Goal: Information Seeking & Learning: Check status

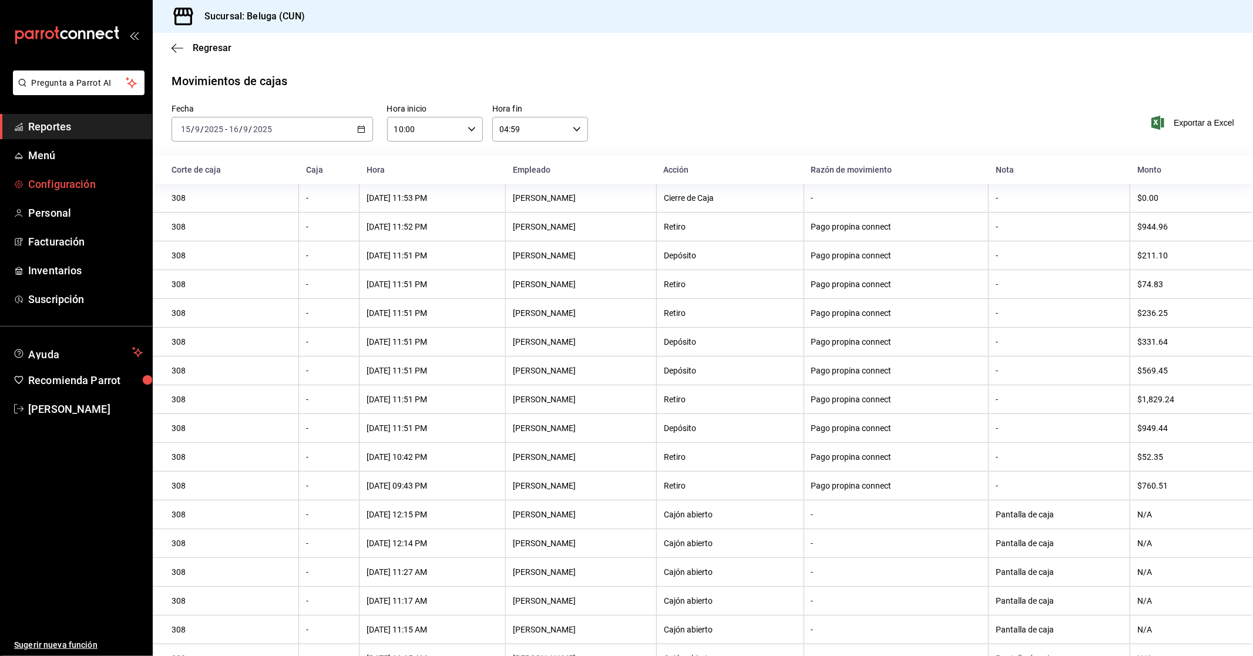
scroll to position [83, 0]
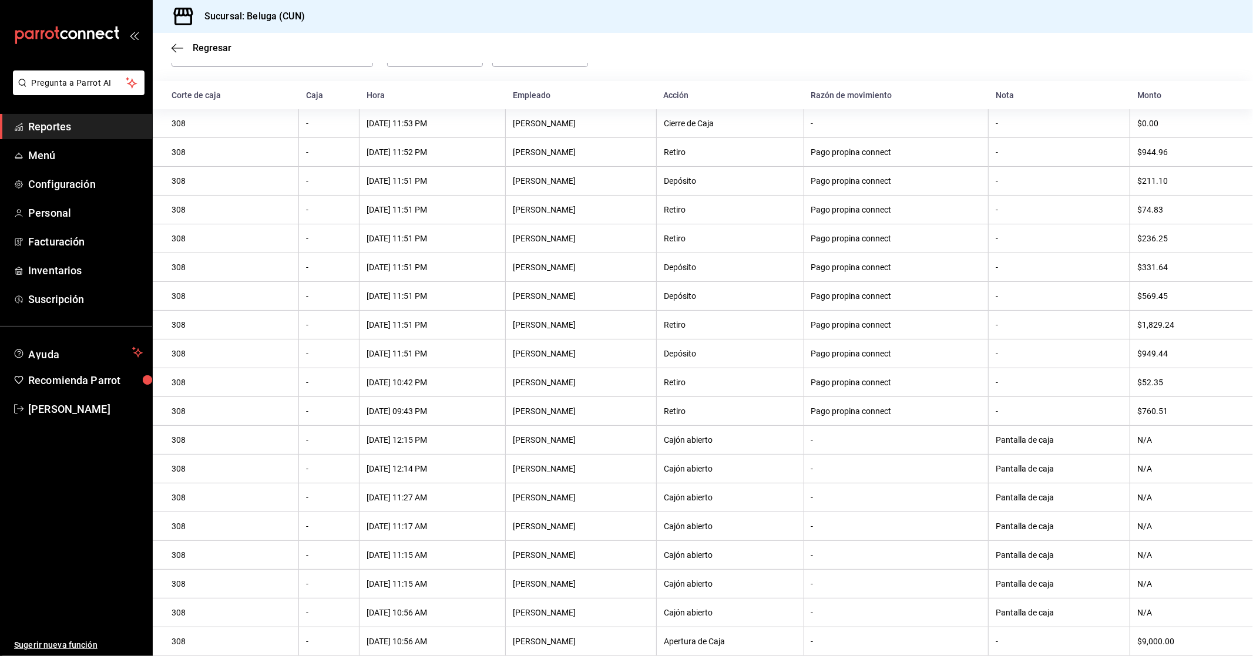
click at [80, 133] on span "Reportes" at bounding box center [85, 127] width 115 height 16
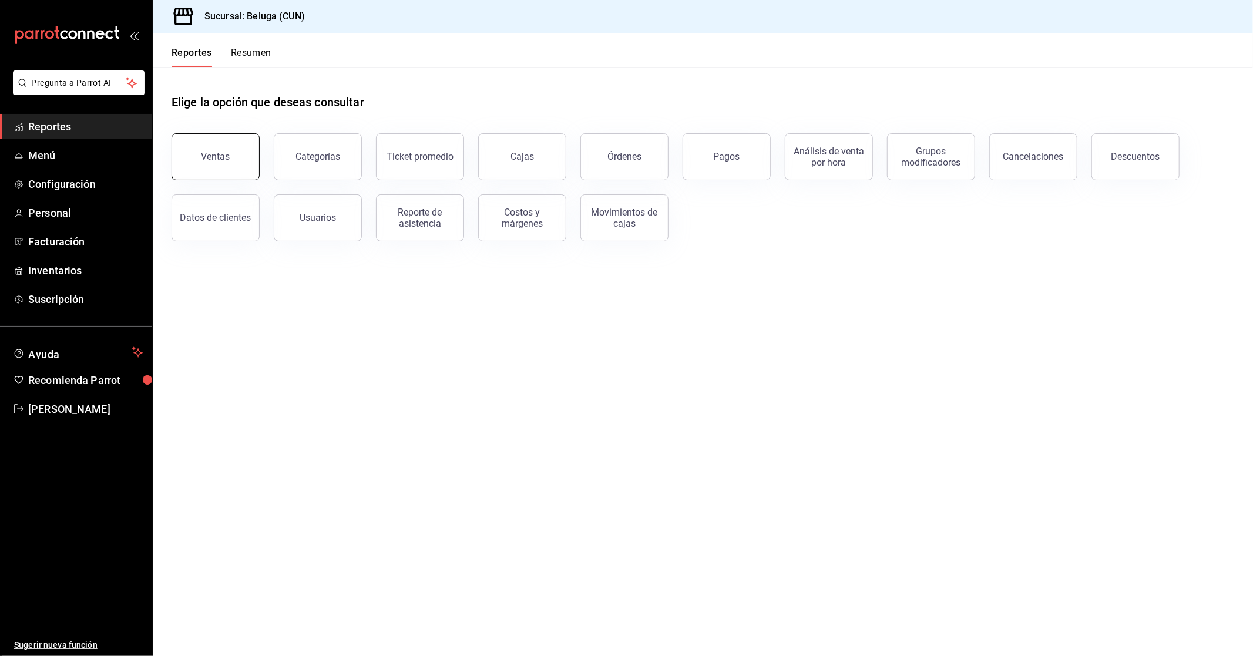
click at [254, 167] on button "Ventas" at bounding box center [215, 156] width 88 height 47
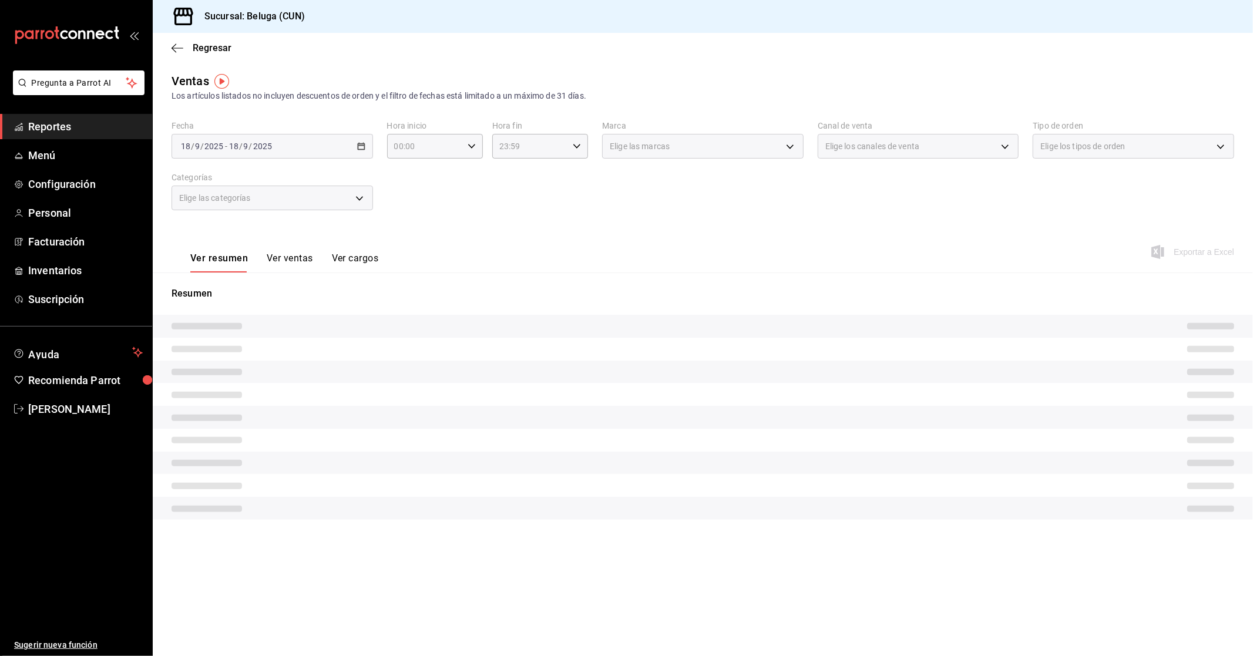
click at [366, 145] on div "[DATE] [DATE] - [DATE] [DATE]" at bounding box center [271, 146] width 201 height 25
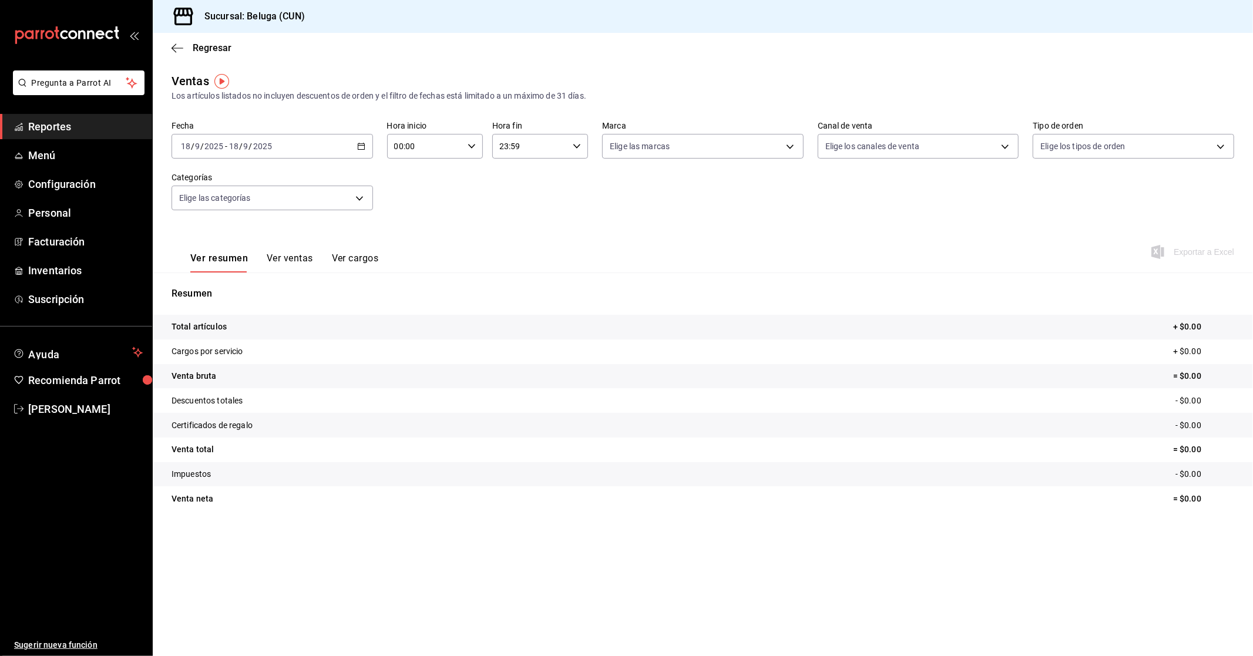
click at [364, 146] on \(Stroke\) "button" at bounding box center [361, 145] width 6 height 1
click at [218, 285] on span "Rango de fechas" at bounding box center [226, 287] width 91 height 12
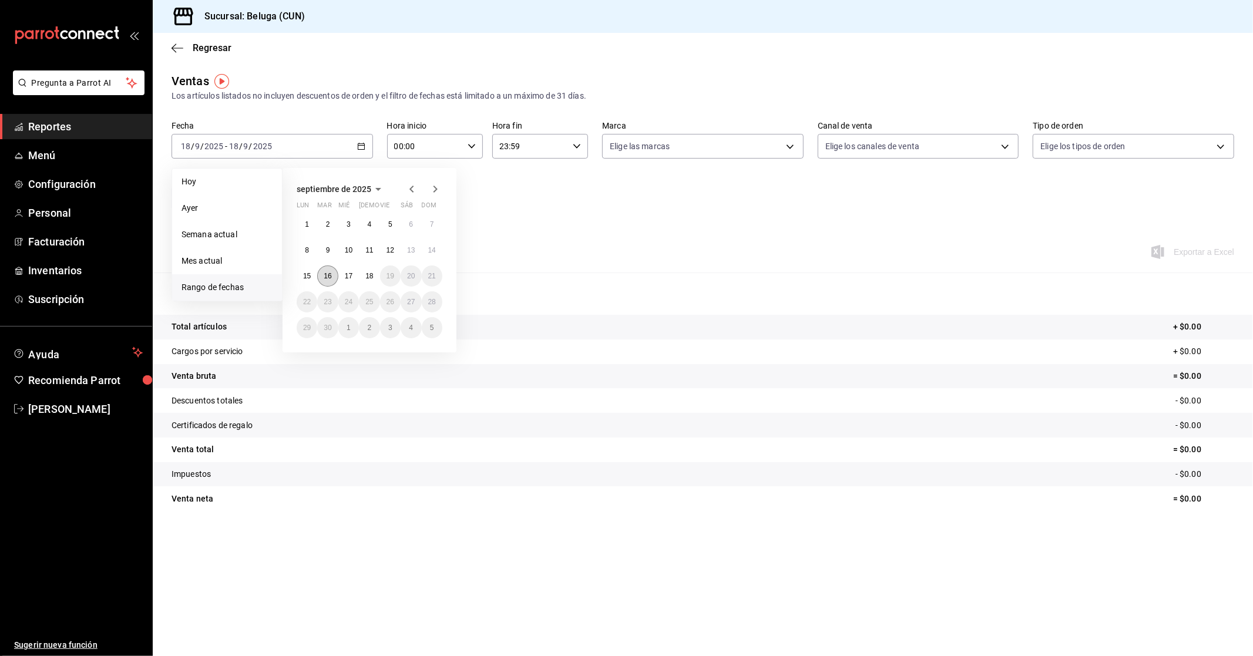
click at [326, 274] on abbr "16" at bounding box center [328, 276] width 8 height 8
click at [348, 275] on abbr "17" at bounding box center [349, 276] width 8 height 8
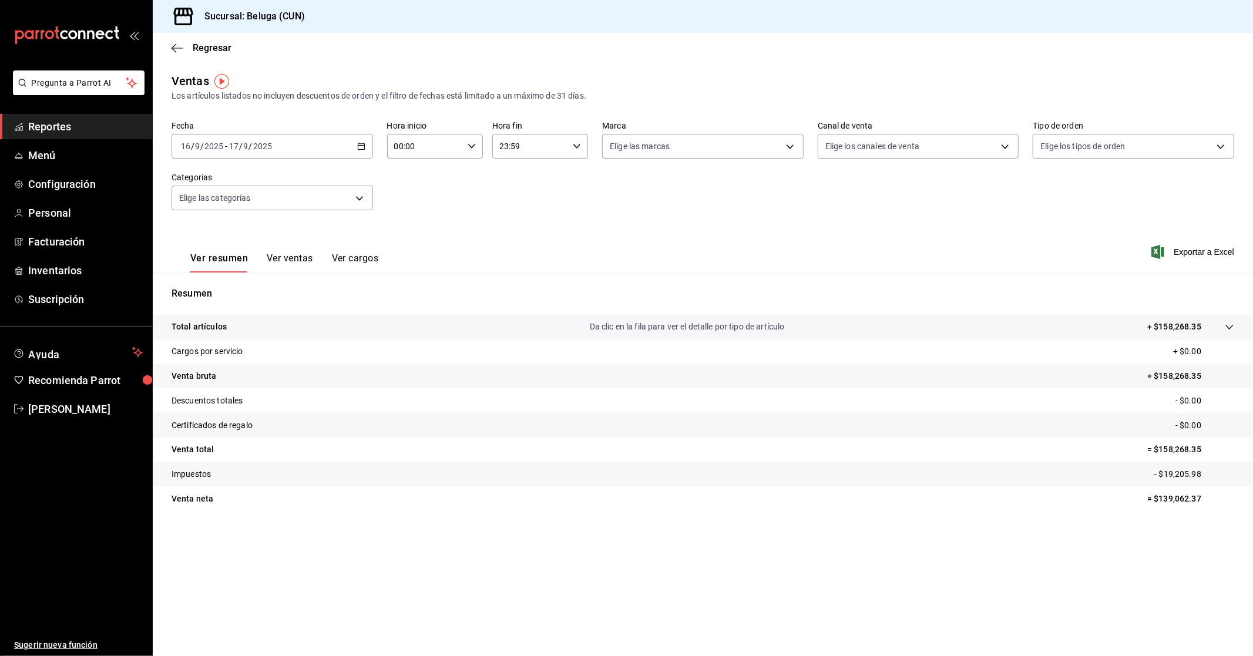
click at [479, 148] on div "00:00 Hora inicio" at bounding box center [435, 146] width 96 height 25
click at [412, 196] on span "10" at bounding box center [410, 197] width 29 height 9
type input "10:00"
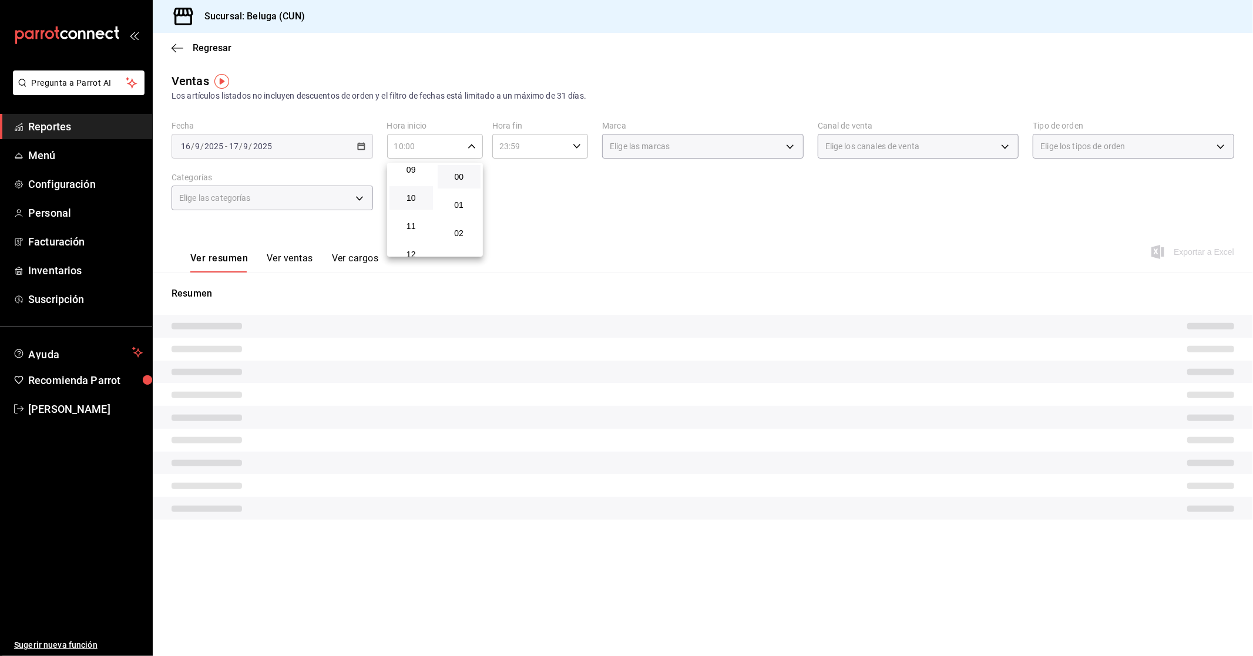
click at [585, 136] on div at bounding box center [626, 328] width 1253 height 656
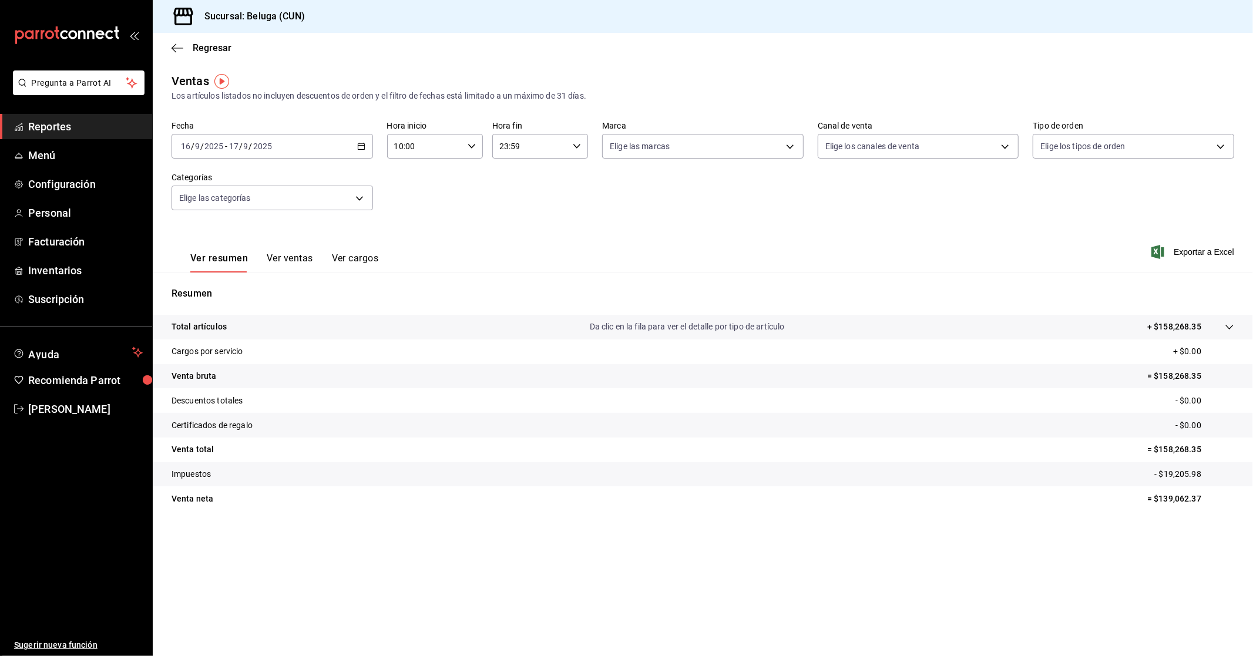
click at [577, 149] on icon "button" at bounding box center [577, 146] width 8 height 8
click at [513, 227] on button "04" at bounding box center [515, 235] width 43 height 23
type input "04:59"
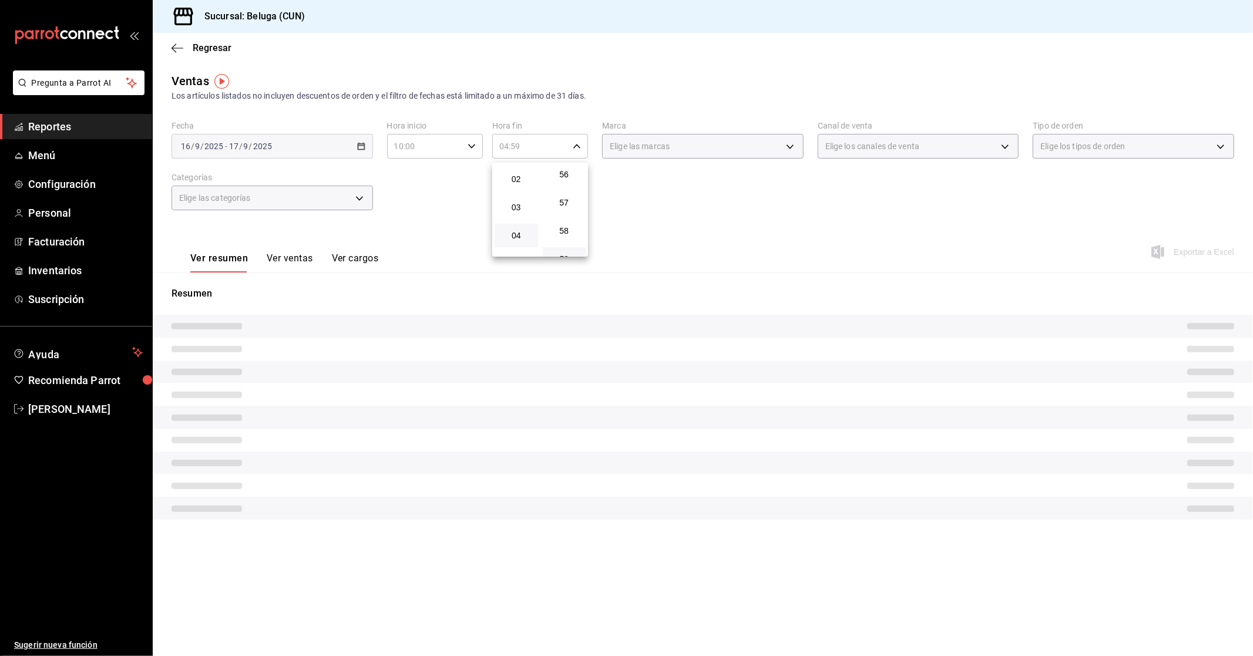
click at [408, 210] on div at bounding box center [626, 328] width 1253 height 656
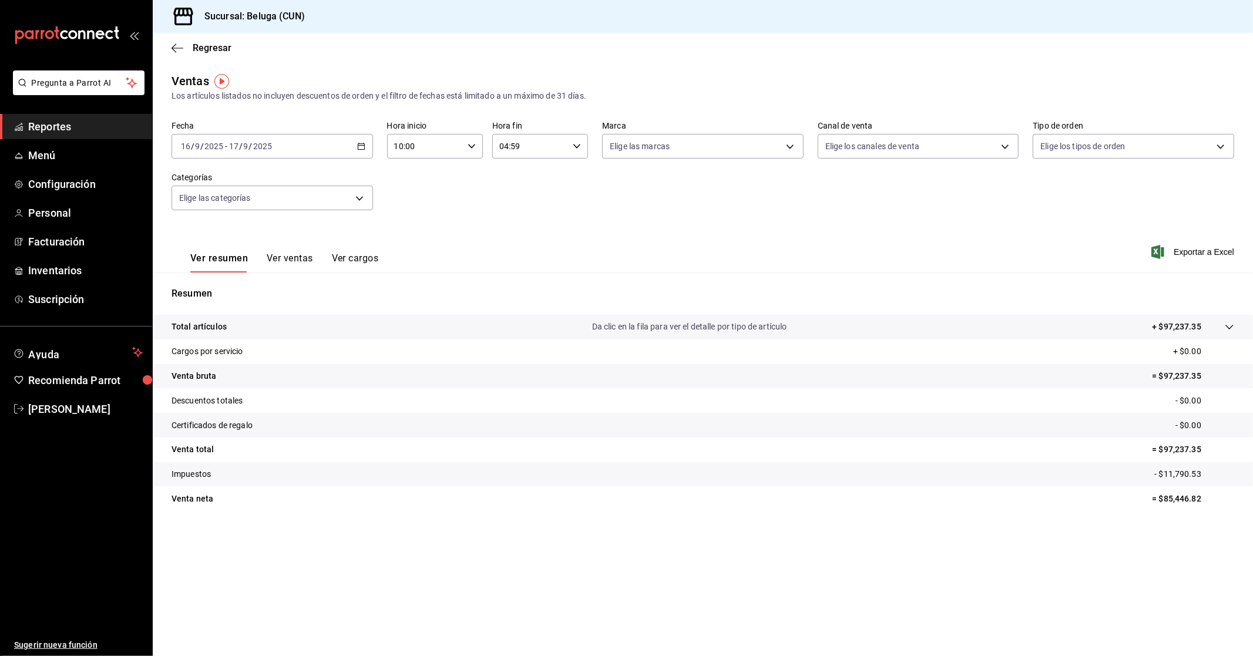
click at [277, 253] on button "Ver ventas" at bounding box center [290, 263] width 46 height 20
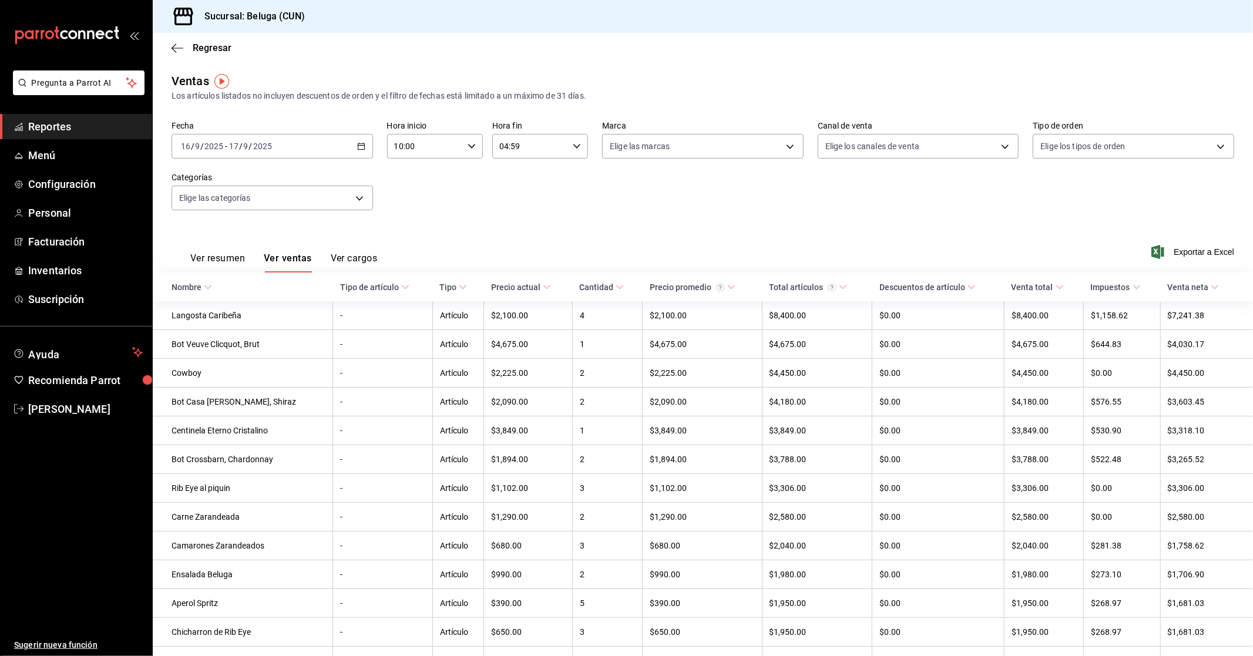
click at [231, 260] on button "Ver resumen" at bounding box center [217, 263] width 55 height 20
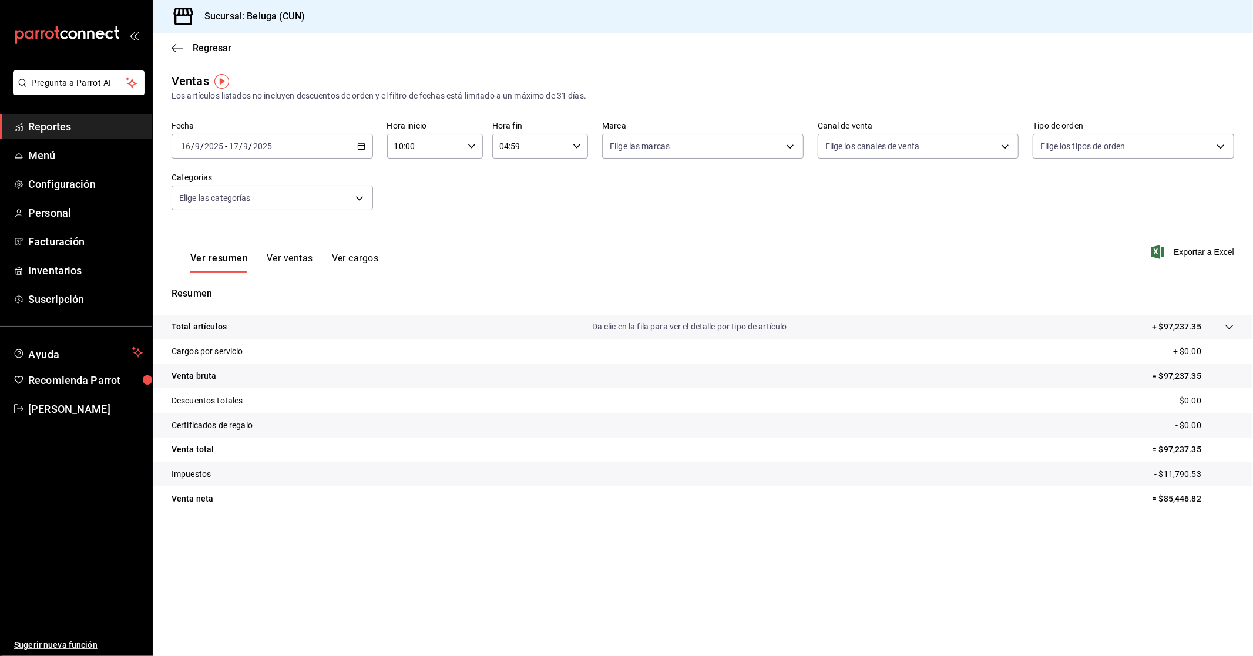
click at [359, 138] on div "[DATE] [DATE] - [DATE] [DATE]" at bounding box center [271, 146] width 201 height 25
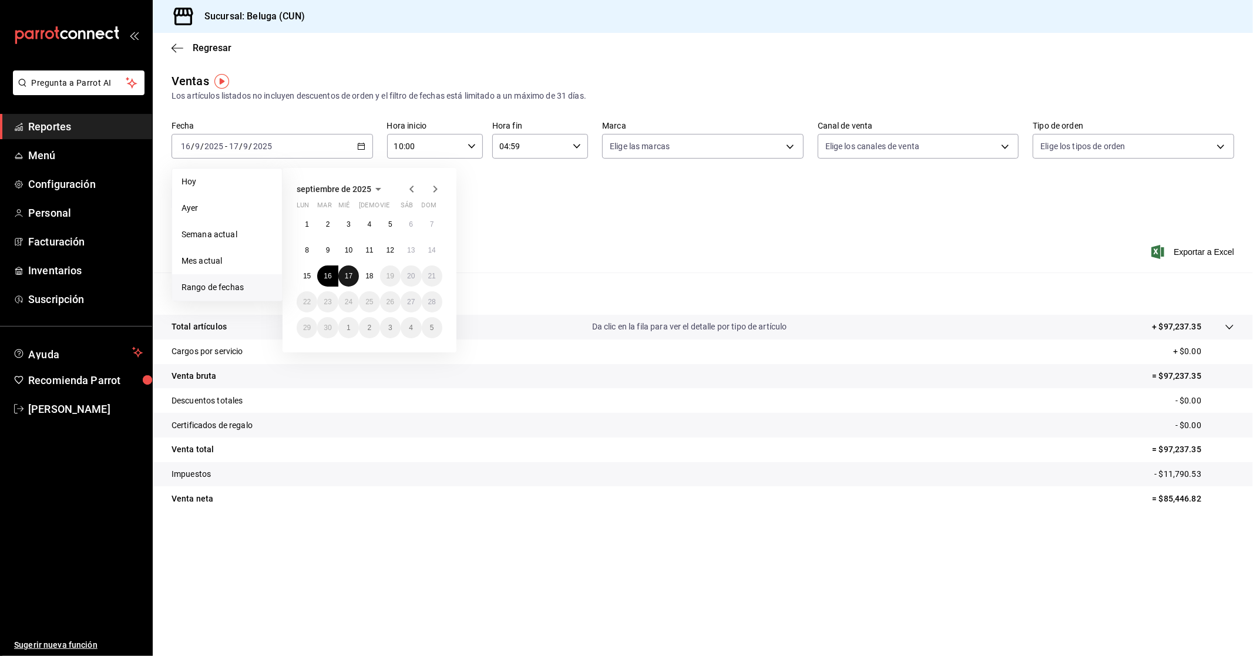
click at [353, 275] on button "17" at bounding box center [348, 275] width 21 height 21
click at [375, 271] on button "18" at bounding box center [369, 275] width 21 height 21
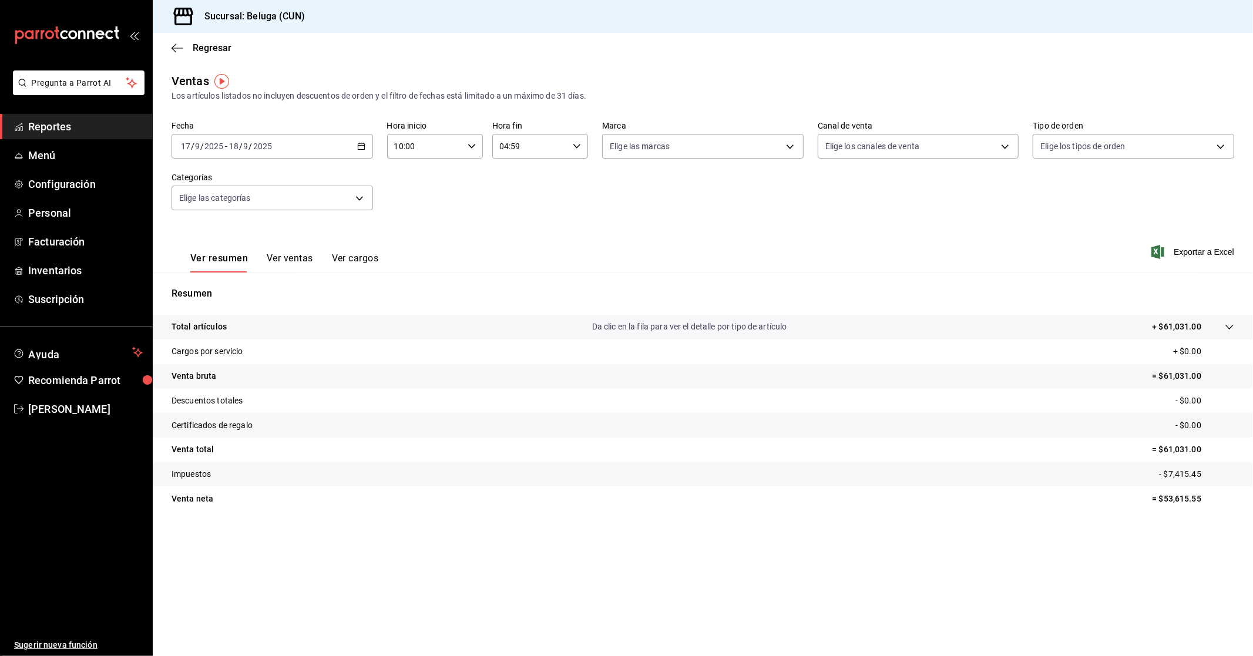
click at [903, 67] on main "Regresar Ventas Los artículos listados no incluyen descuentos de orden y el fil…" at bounding box center [703, 344] width 1100 height 623
click at [208, 44] on span "Regresar" at bounding box center [212, 47] width 39 height 11
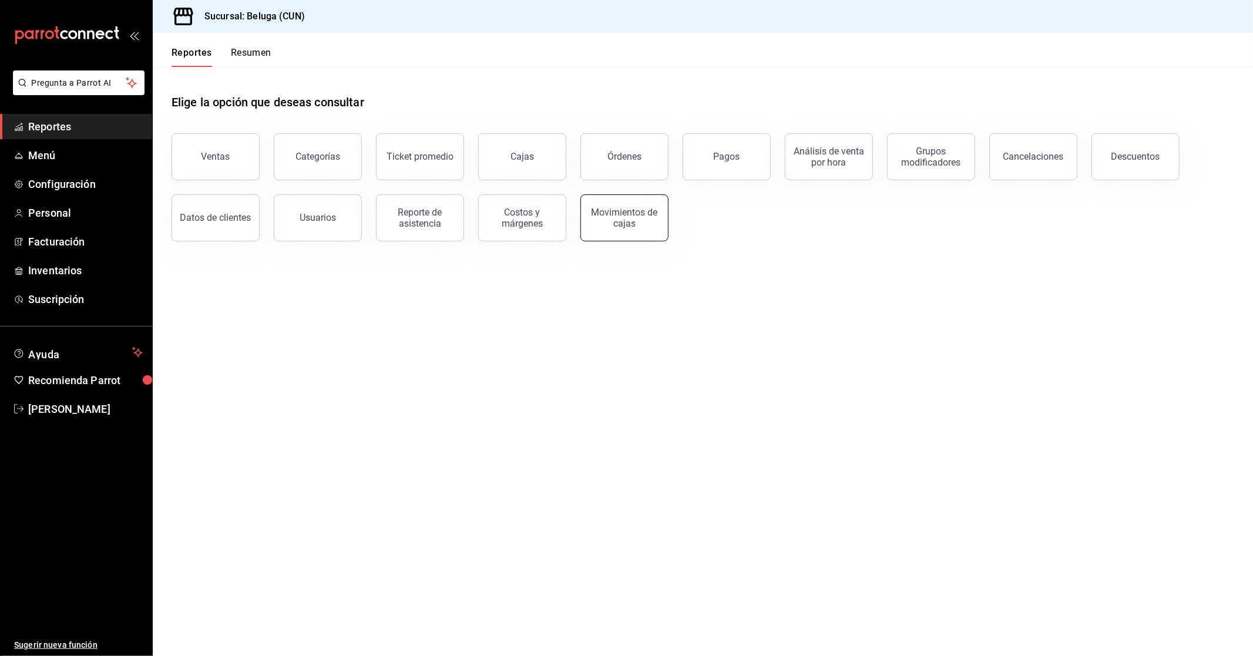
click at [632, 211] on div "Movimientos de cajas" at bounding box center [624, 218] width 73 height 22
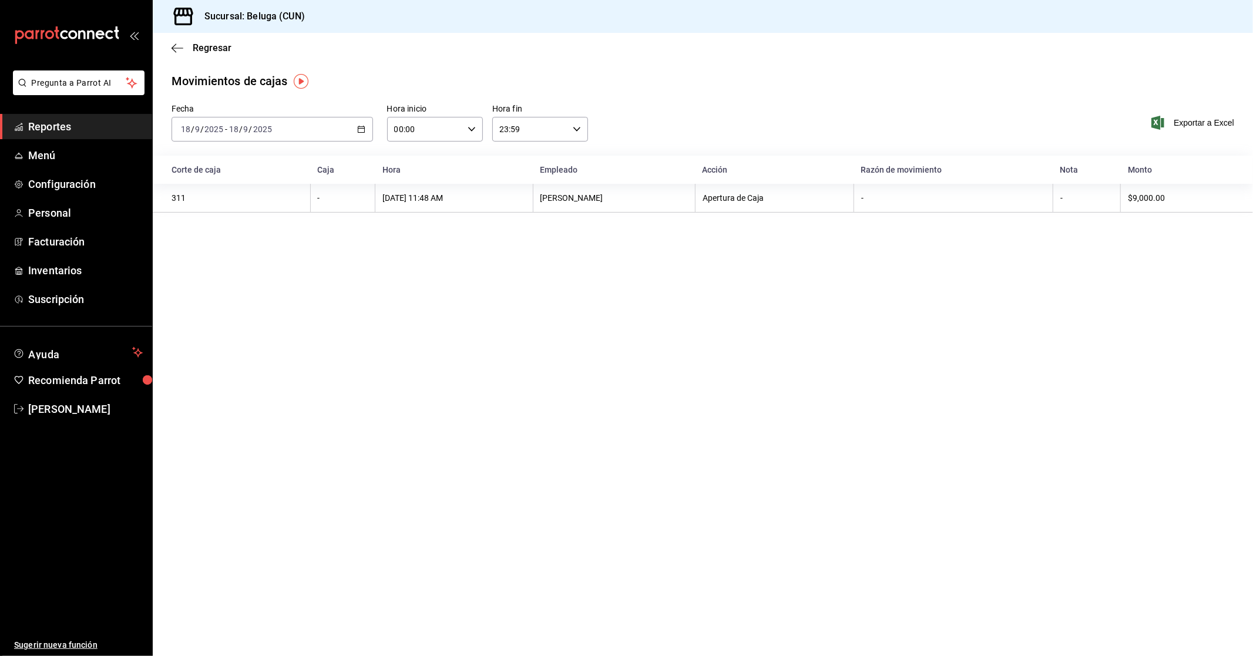
click at [447, 130] on input "00:00" at bounding box center [425, 128] width 76 height 23
drag, startPoint x: 418, startPoint y: 180, endPoint x: 497, endPoint y: 160, distance: 82.3
click at [418, 179] on span "10" at bounding box center [410, 180] width 29 height 9
type input "10:00"
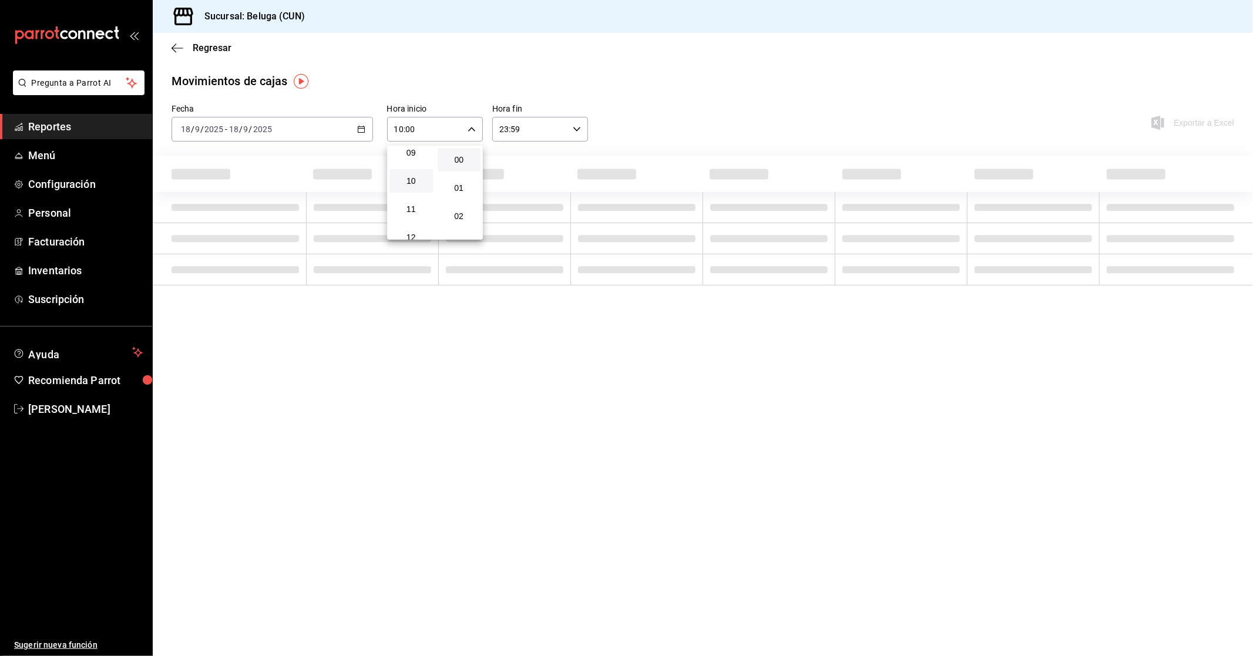
click at [558, 112] on div at bounding box center [626, 328] width 1253 height 656
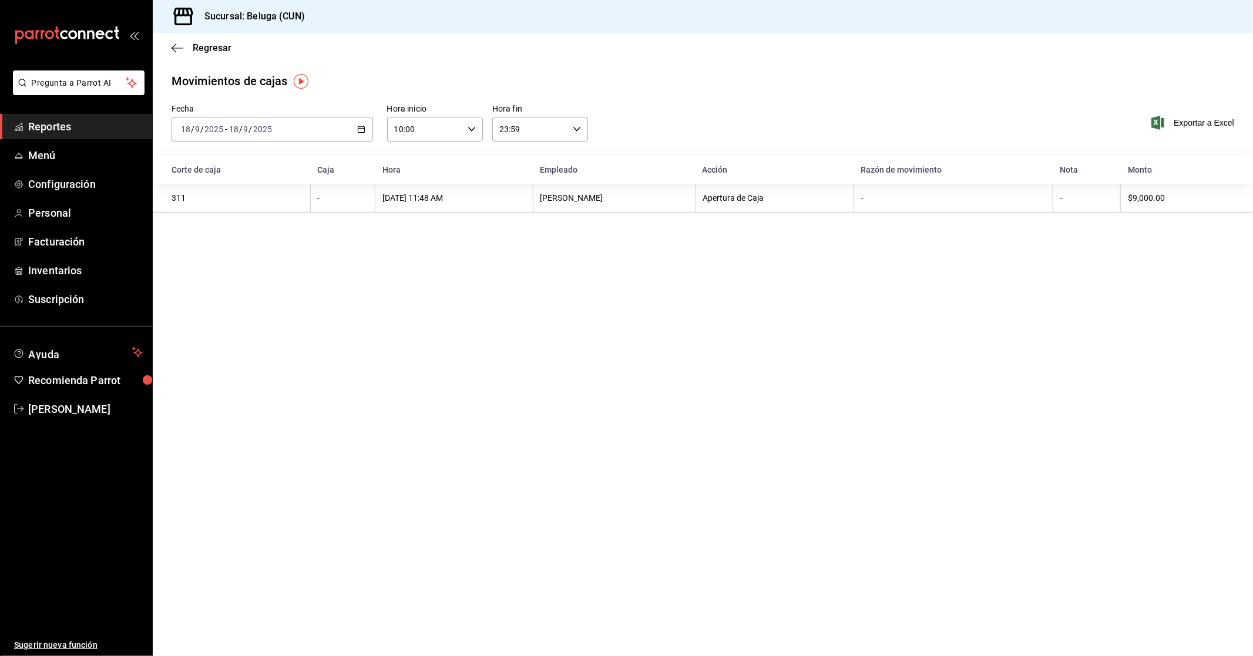
click at [576, 130] on \(Stroke\) "button" at bounding box center [576, 129] width 7 height 4
click at [514, 221] on button "04" at bounding box center [515, 218] width 43 height 23
type input "04:59"
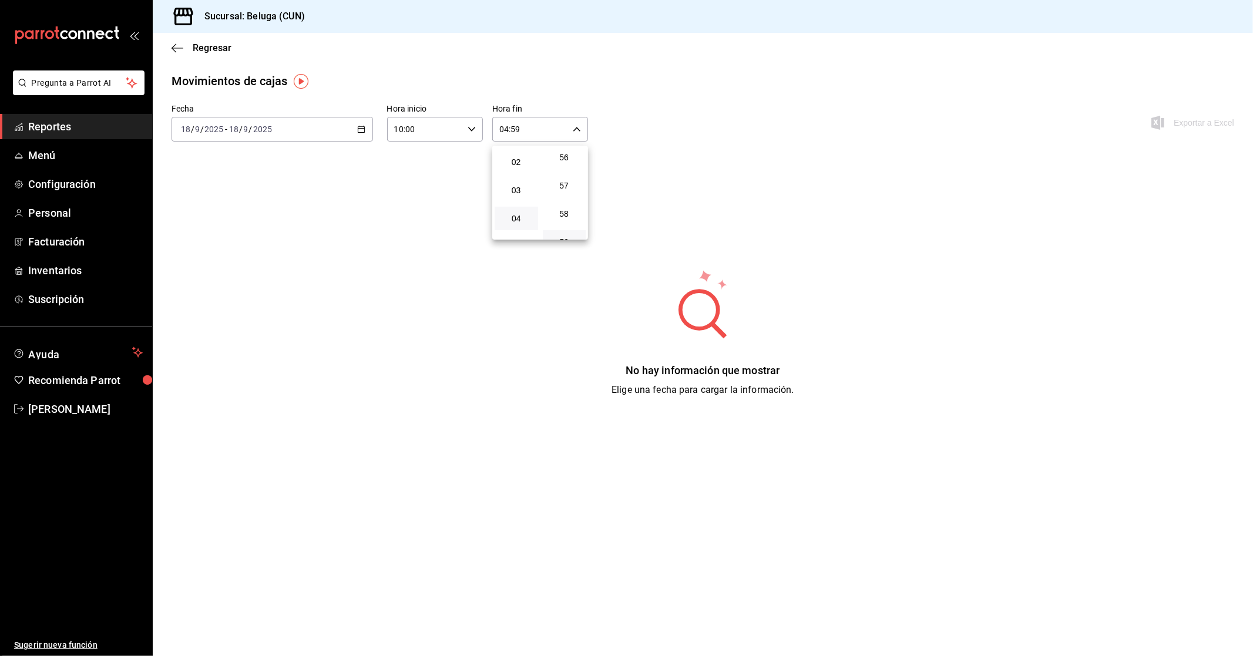
click at [367, 121] on div at bounding box center [626, 328] width 1253 height 656
click at [362, 129] on \(Stroke\) "button" at bounding box center [361, 128] width 6 height 1
click at [216, 291] on span "Rango de fechas" at bounding box center [226, 297] width 91 height 12
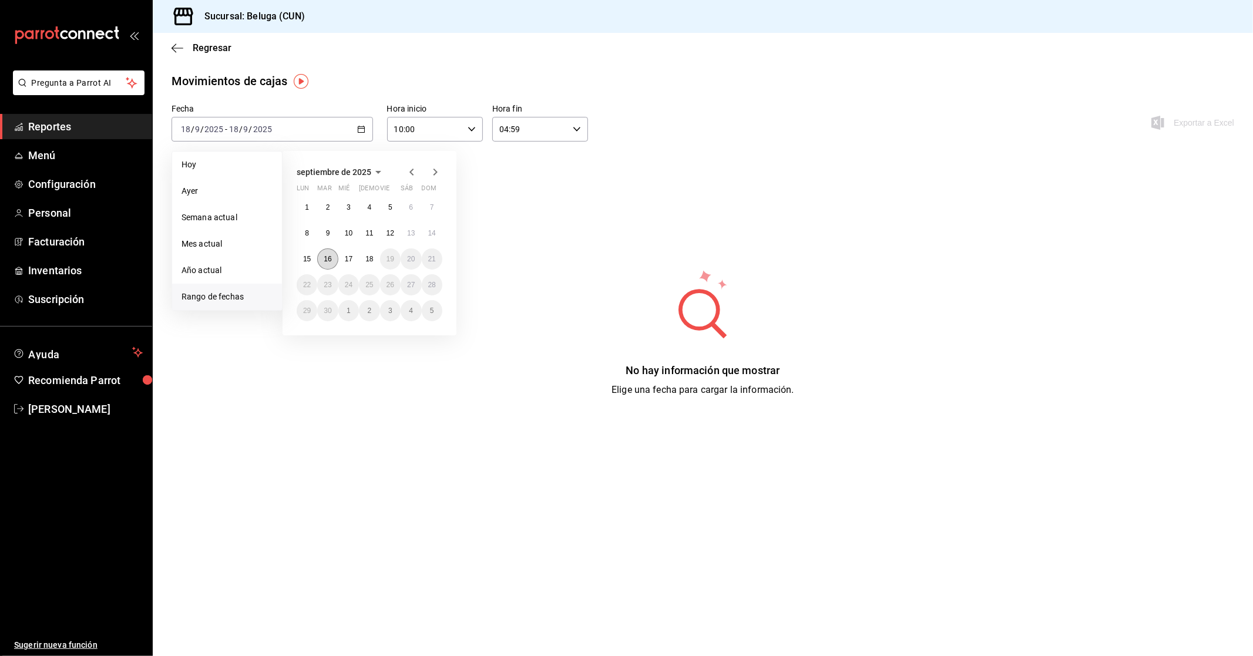
click at [332, 260] on button "16" at bounding box center [327, 258] width 21 height 21
click at [353, 258] on button "17" at bounding box center [348, 258] width 21 height 21
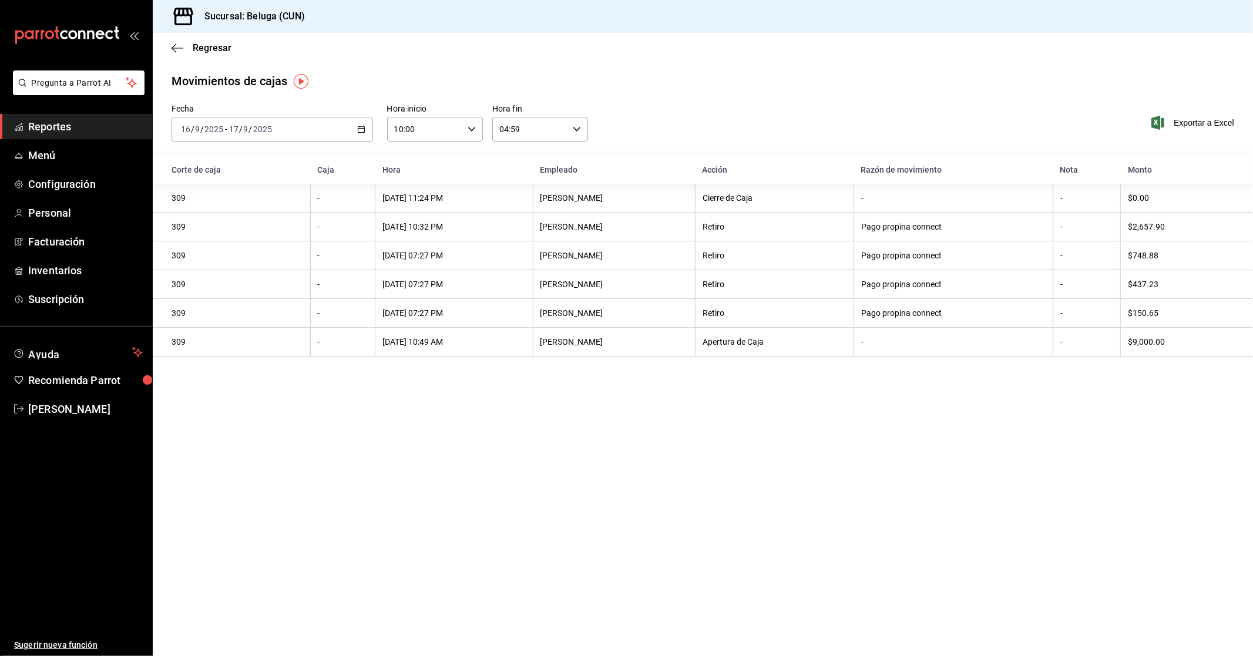
click at [354, 132] on div "[DATE] [DATE] - [DATE] [DATE]" at bounding box center [271, 129] width 201 height 25
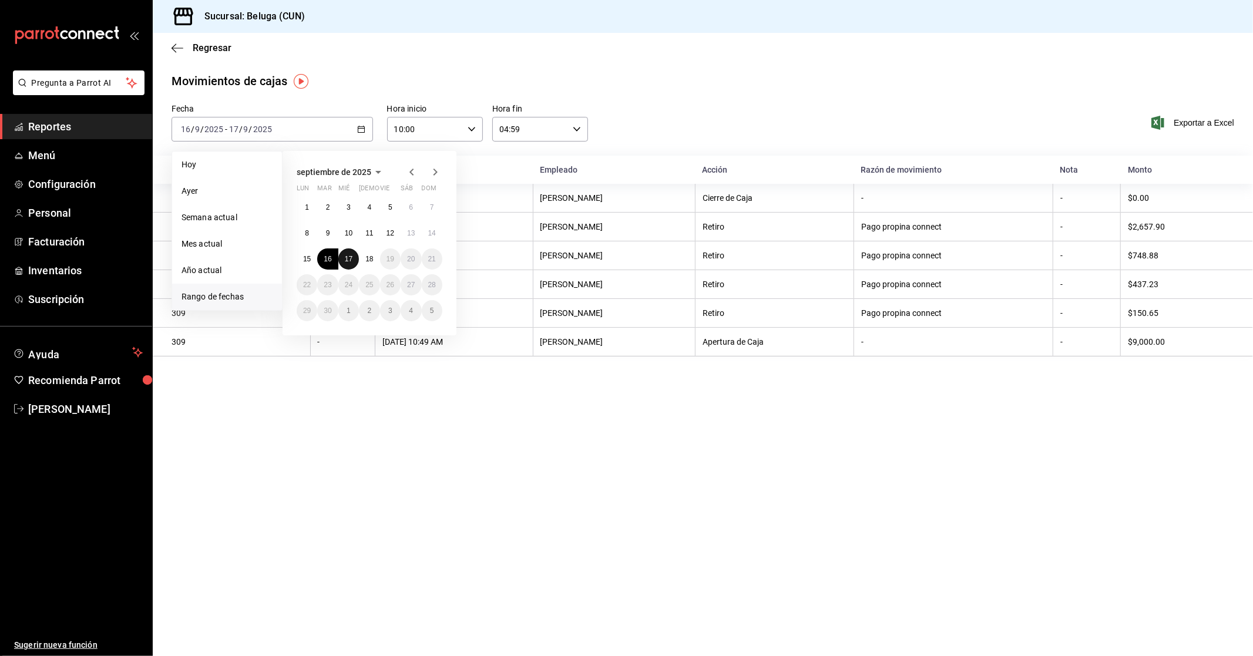
click at [348, 259] on abbr "17" at bounding box center [349, 259] width 8 height 8
click at [361, 257] on button "18" at bounding box center [369, 258] width 21 height 21
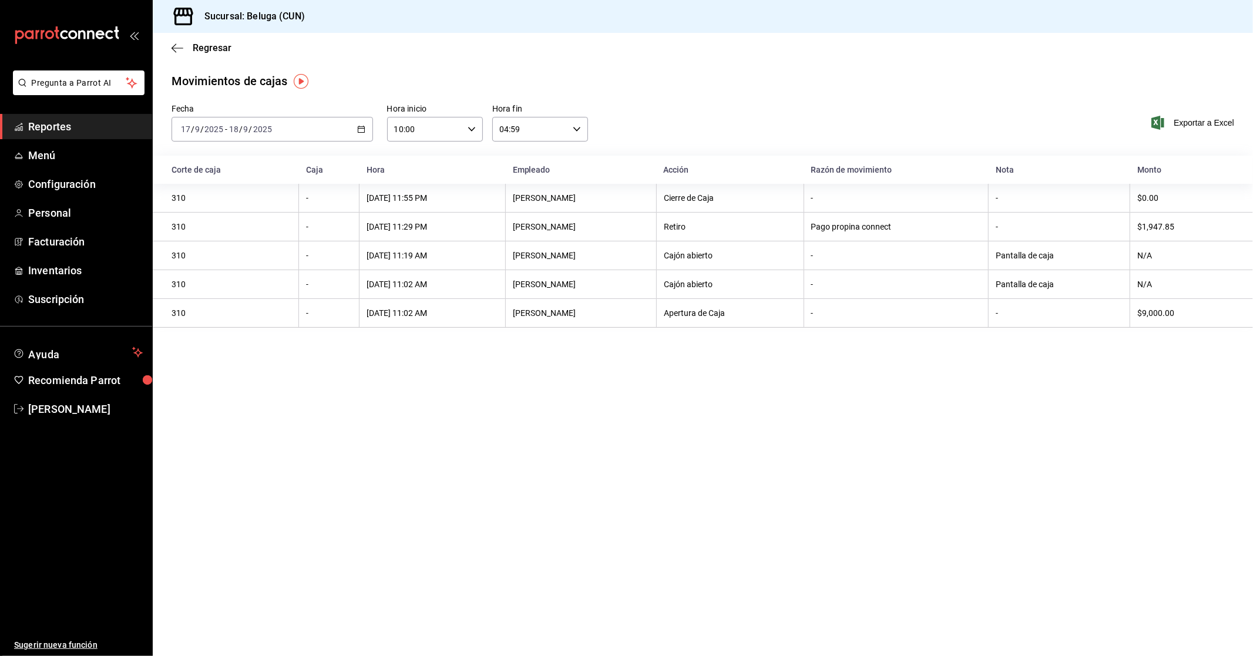
click at [701, 113] on div "Fecha [DATE] [DATE] - [DATE] [DATE] Hora inicio 10:00 Hora inicio Hora fin 04:5…" at bounding box center [703, 130] width 1100 height 52
click at [217, 42] on span "Regresar" at bounding box center [212, 47] width 39 height 11
